Goal: Task Accomplishment & Management: Use online tool/utility

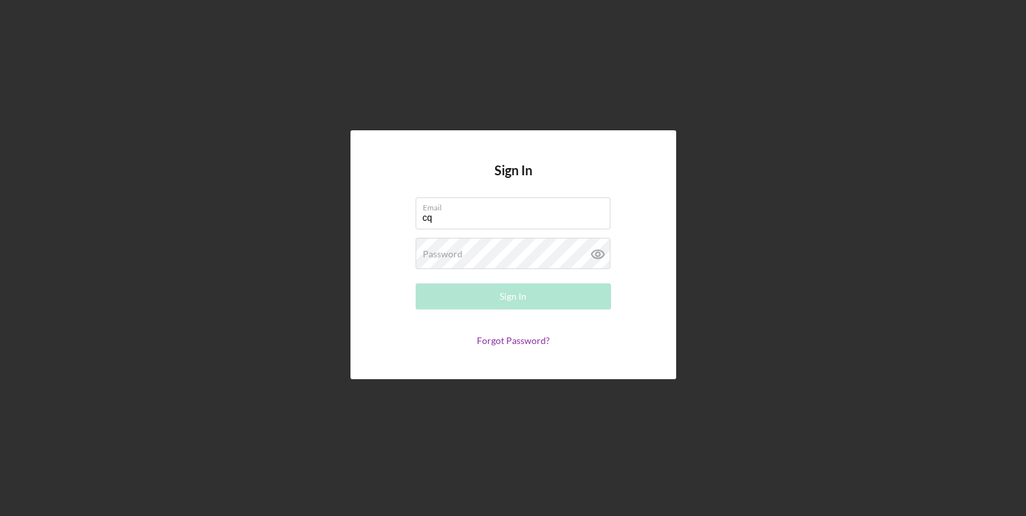
type input "[EMAIL_ADDRESS][DOMAIN_NAME]"
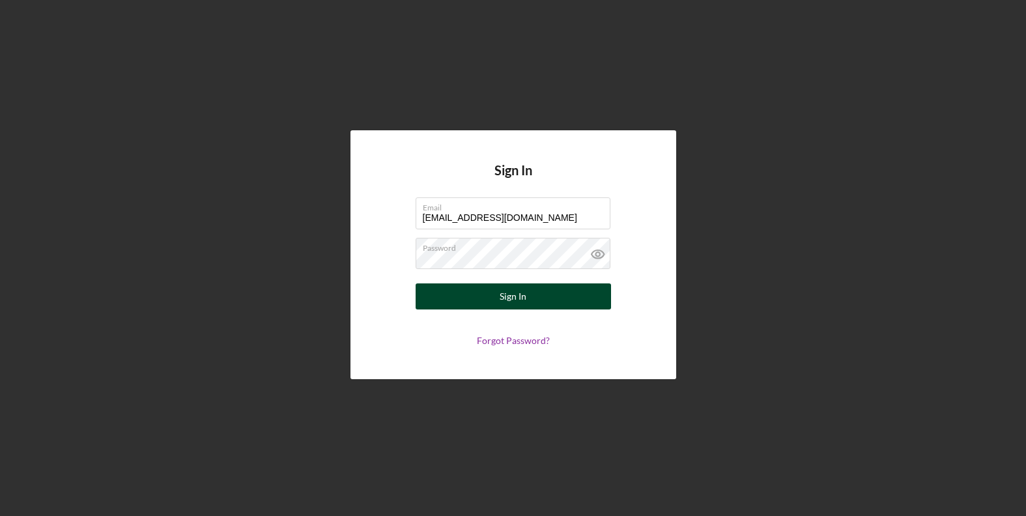
click at [508, 296] on div "Sign In" at bounding box center [512, 296] width 27 height 26
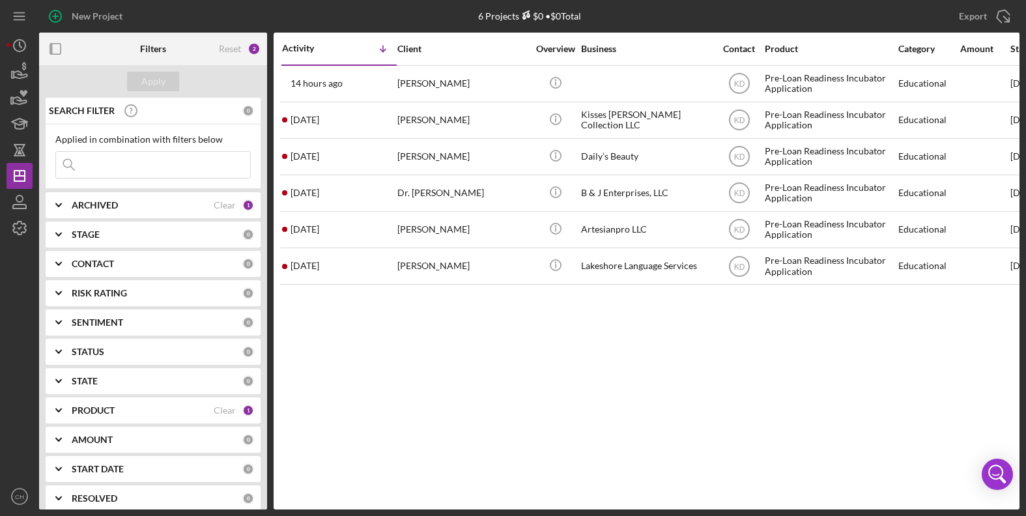
click at [108, 408] on b "PRODUCT" at bounding box center [93, 410] width 43 height 10
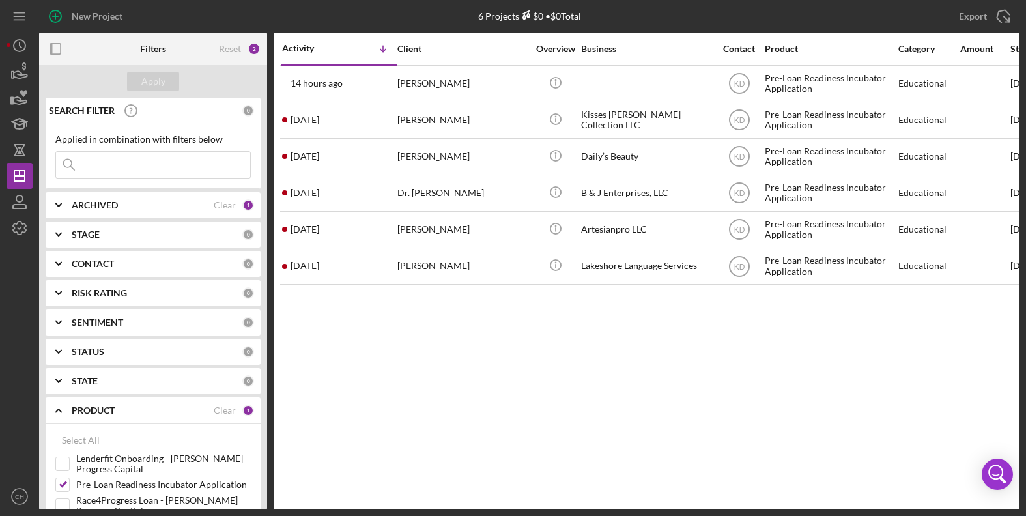
click at [479, 302] on div "Activity Icon/Table Sort Arrow Client Overview Business Contact Product Categor…" at bounding box center [647, 271] width 746 height 477
click at [490, 358] on div "Activity Icon/Table Sort Arrow Client Overview Business Contact Product Categor…" at bounding box center [647, 271] width 746 height 477
click at [511, 387] on div "Activity Icon/Table Sort Arrow Client Overview Business Contact Product Categor…" at bounding box center [647, 271] width 746 height 477
click at [421, 356] on div "Activity Icon/Table Sort Arrow Client Overview Business Contact Product Categor…" at bounding box center [647, 271] width 746 height 477
